Goal: Information Seeking & Learning: Learn about a topic

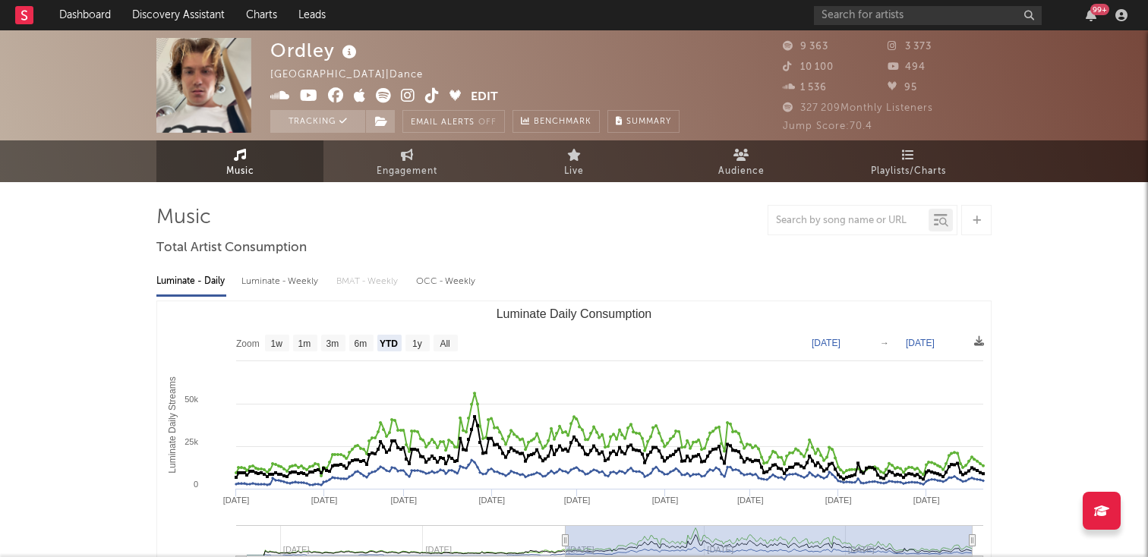
select select "YTD"
click at [880, 11] on input "text" at bounding box center [928, 15] width 228 height 19
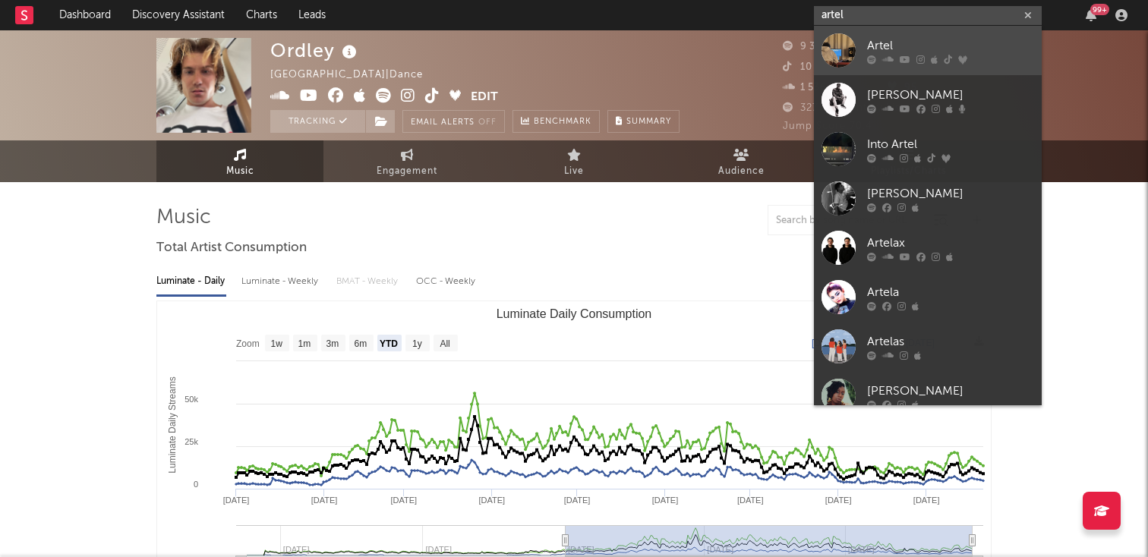
type input "artel"
click at [903, 50] on div "Artel" at bounding box center [950, 45] width 167 height 18
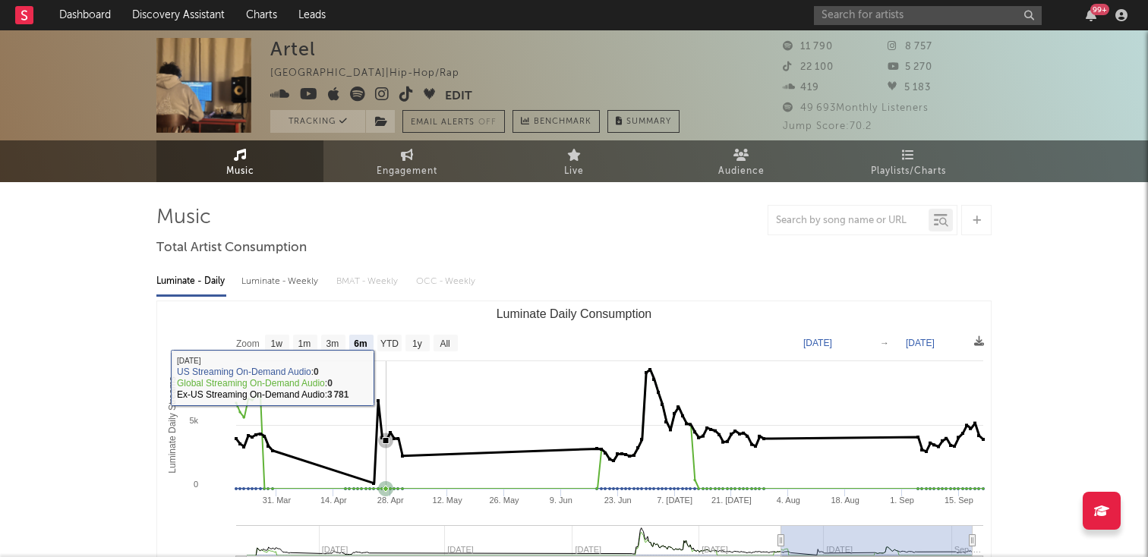
click at [386, 380] on rect "Luminate Daily Consumption" at bounding box center [574, 453] width 834 height 304
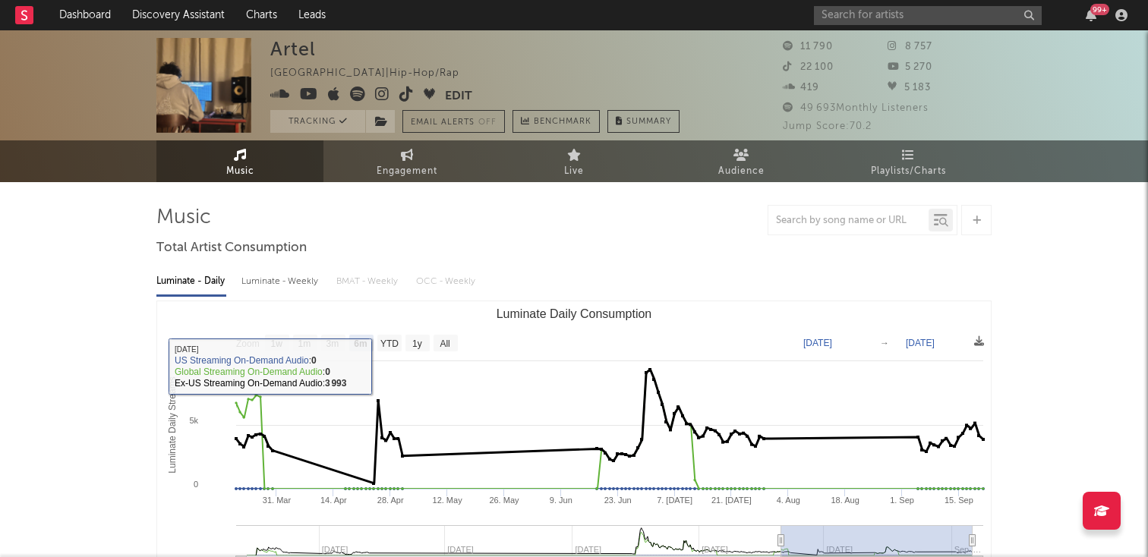
click at [381, 354] on rect "Luminate Daily Consumption" at bounding box center [574, 453] width 834 height 304
click at [381, 341] on text "YTD" at bounding box center [389, 344] width 18 height 11
select select "YTD"
type input "[DATE]"
